Goal: Task Accomplishment & Management: Manage account settings

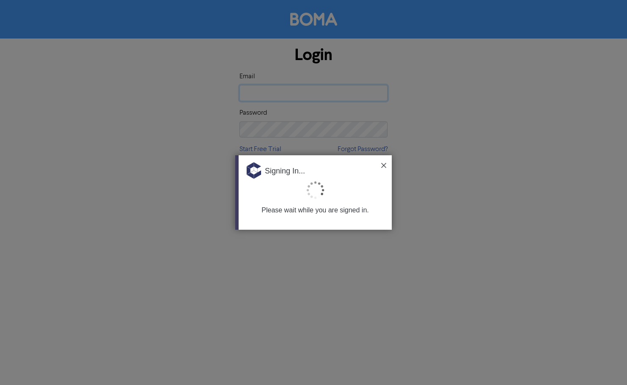
type input "[PERSON_NAME][EMAIL_ADDRESS][PERSON_NAME][DOMAIN_NAME]"
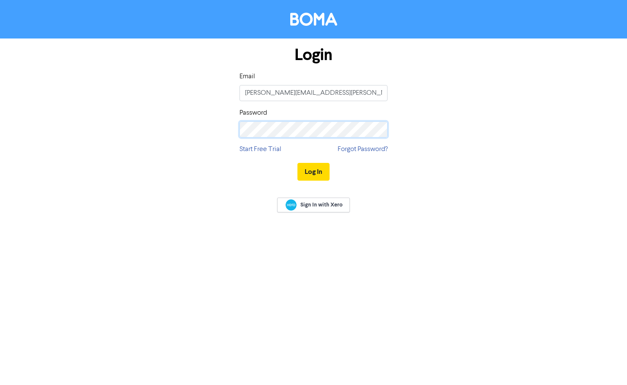
click at [235, 131] on div "Login Email [PERSON_NAME][EMAIL_ADDRESS][PERSON_NAME][DOMAIN_NAME] Password Sta…" at bounding box center [313, 114] width 161 height 151
drag, startPoint x: 456, startPoint y: 214, endPoint x: 379, endPoint y: 194, distance: 79.4
click at [456, 213] on div "Sign In with Xero" at bounding box center [313, 205] width 627 height 33
click at [308, 172] on button "Log In" at bounding box center [313, 172] width 32 height 18
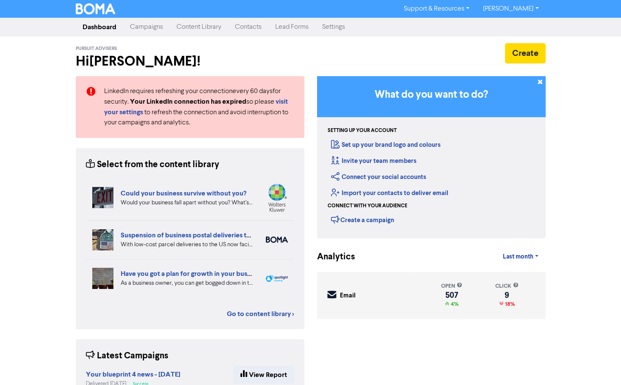
click at [245, 27] on link "Contacts" at bounding box center [248, 27] width 40 height 17
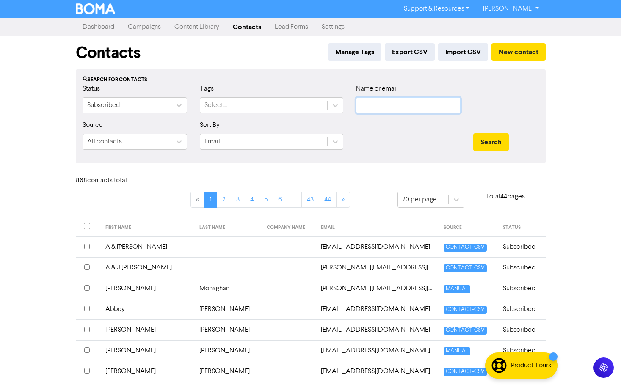
click at [407, 107] on input "text" at bounding box center [408, 105] width 105 height 16
paste input "rafalgar & District Financial Services Ltd"
click at [484, 145] on button "Search" at bounding box center [491, 142] width 36 height 18
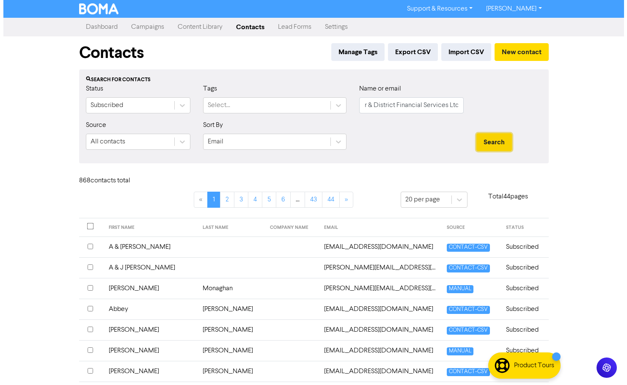
scroll to position [0, 0]
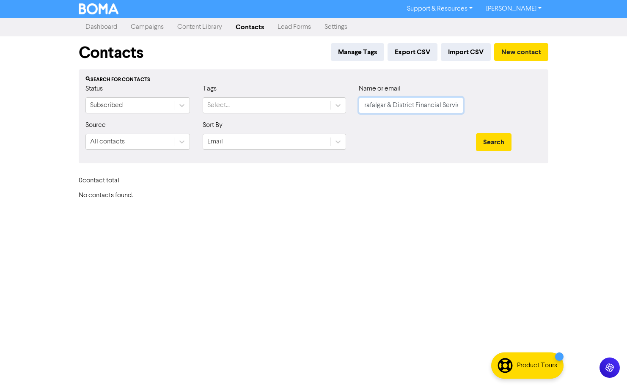
click at [435, 102] on input "rafalgar & District Financial Services Ltd" at bounding box center [411, 105] width 105 height 16
paste input "[PERSON_NAME]"
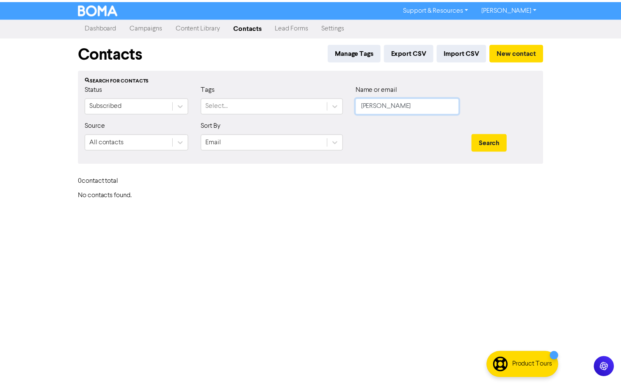
scroll to position [0, 0]
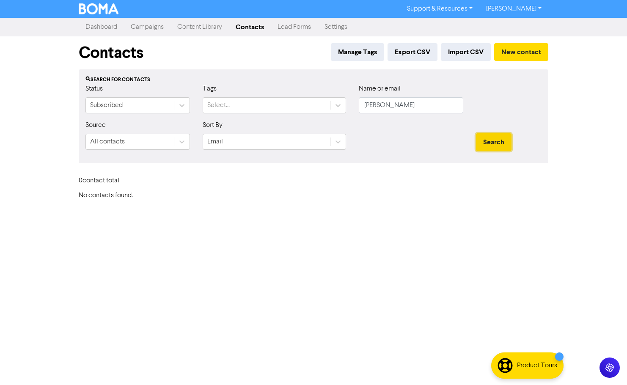
click at [502, 138] on button "Search" at bounding box center [494, 142] width 36 height 18
drag, startPoint x: 407, startPoint y: 104, endPoint x: 341, endPoint y: 103, distance: 66.4
click at [341, 103] on div "Status Subscribed Tags Select... Name or email [PERSON_NAME]" at bounding box center [313, 102] width 469 height 36
click at [476, 133] on button "Search" at bounding box center [494, 142] width 36 height 18
click at [506, 145] on button "Search" at bounding box center [494, 142] width 36 height 18
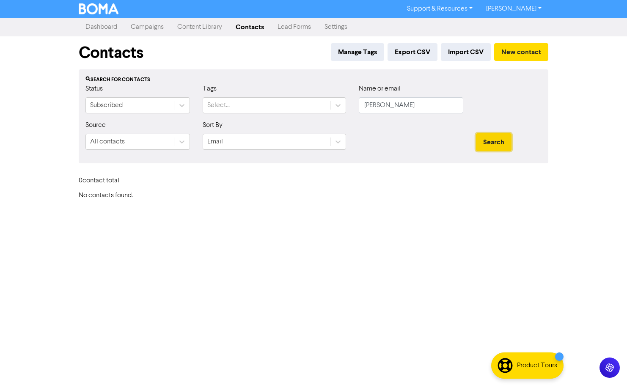
click at [505, 145] on button "Search" at bounding box center [494, 142] width 36 height 18
drag, startPoint x: 408, startPoint y: 111, endPoint x: 302, endPoint y: 117, distance: 105.9
click at [313, 117] on div "Status Subscribed Tags Select... Name or email [PERSON_NAME]" at bounding box center [313, 102] width 469 height 36
type input "[PERSON_NAME]"
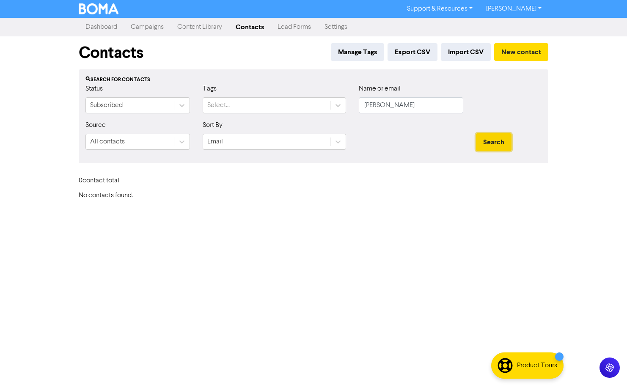
click at [497, 138] on button "Search" at bounding box center [494, 142] width 36 height 18
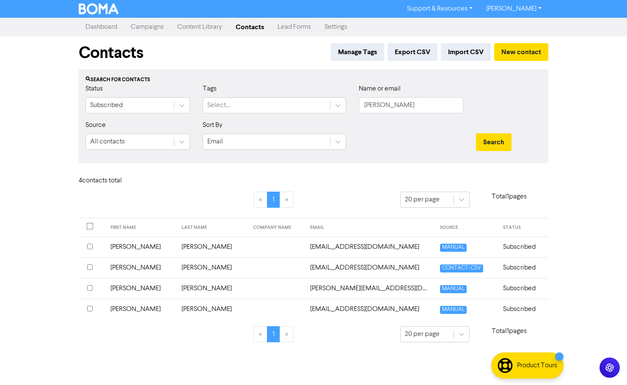
click at [125, 311] on td "[PERSON_NAME]" at bounding box center [141, 309] width 72 height 21
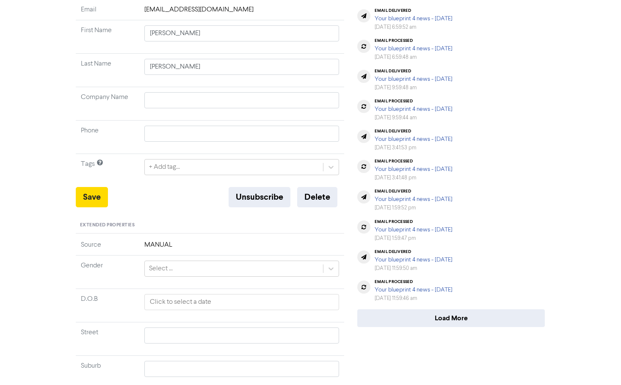
scroll to position [127, 0]
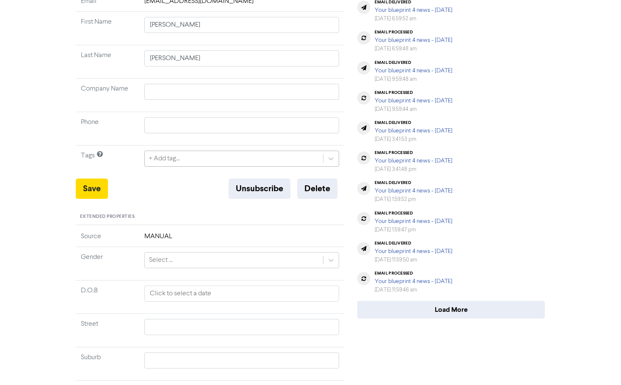
click at [176, 158] on div "+ Add tag..." at bounding box center [164, 159] width 31 height 10
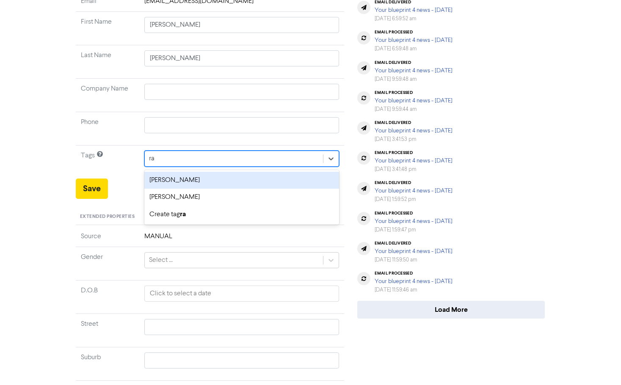
type input "rac"
click at [210, 180] on div "[PERSON_NAME]" at bounding box center [241, 180] width 195 height 17
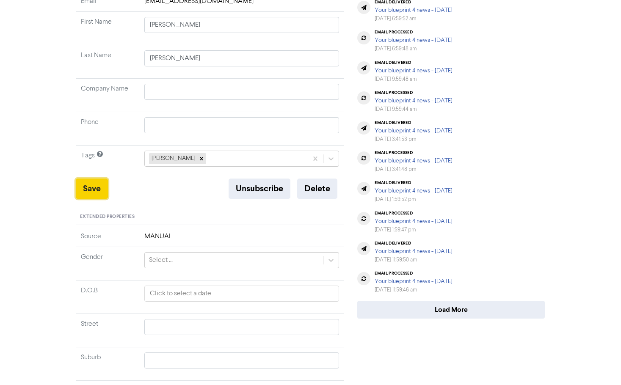
click at [91, 189] on button "Save" at bounding box center [92, 189] width 32 height 20
